Goal: Find specific page/section: Find specific page/section

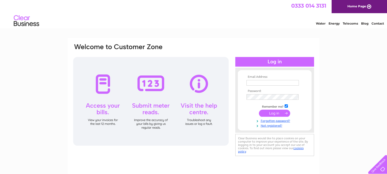
type input "[EMAIL_ADDRESS][DOMAIN_NAME]"
click at [270, 115] on input "submit" at bounding box center [274, 113] width 31 height 7
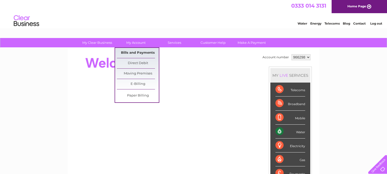
click at [135, 52] on link "Bills and Payments" at bounding box center [138, 53] width 42 height 10
click at [135, 54] on link "Bills and Payments" at bounding box center [138, 53] width 42 height 10
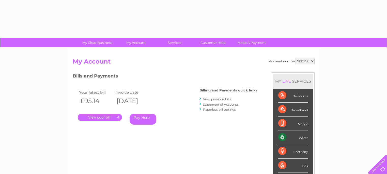
click at [114, 117] on link "." at bounding box center [100, 117] width 44 height 7
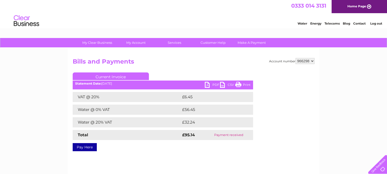
click at [241, 85] on link "Print" at bounding box center [242, 85] width 15 height 7
